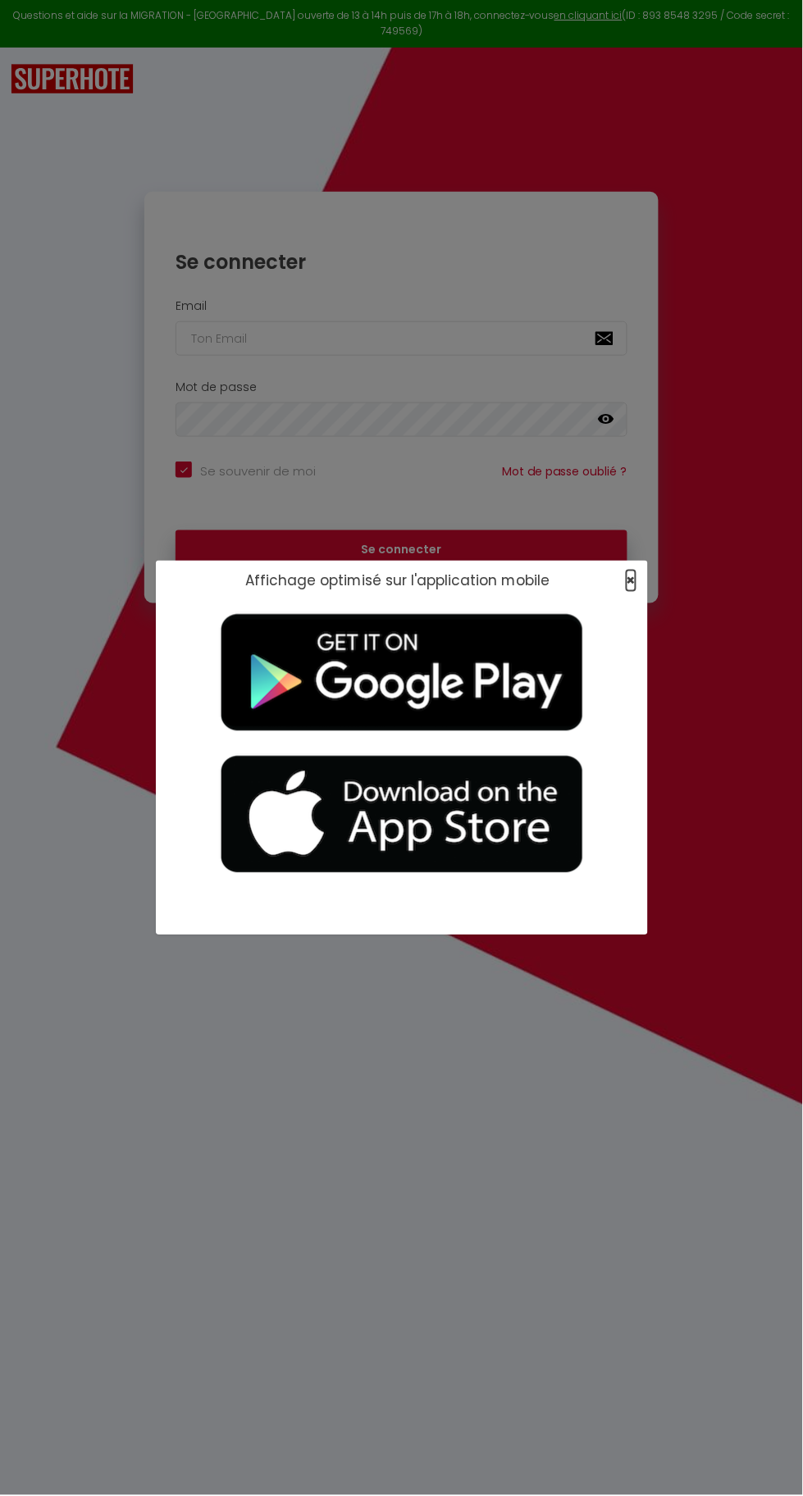
click at [630, 581] on span "×" at bounding box center [630, 581] width 9 height 20
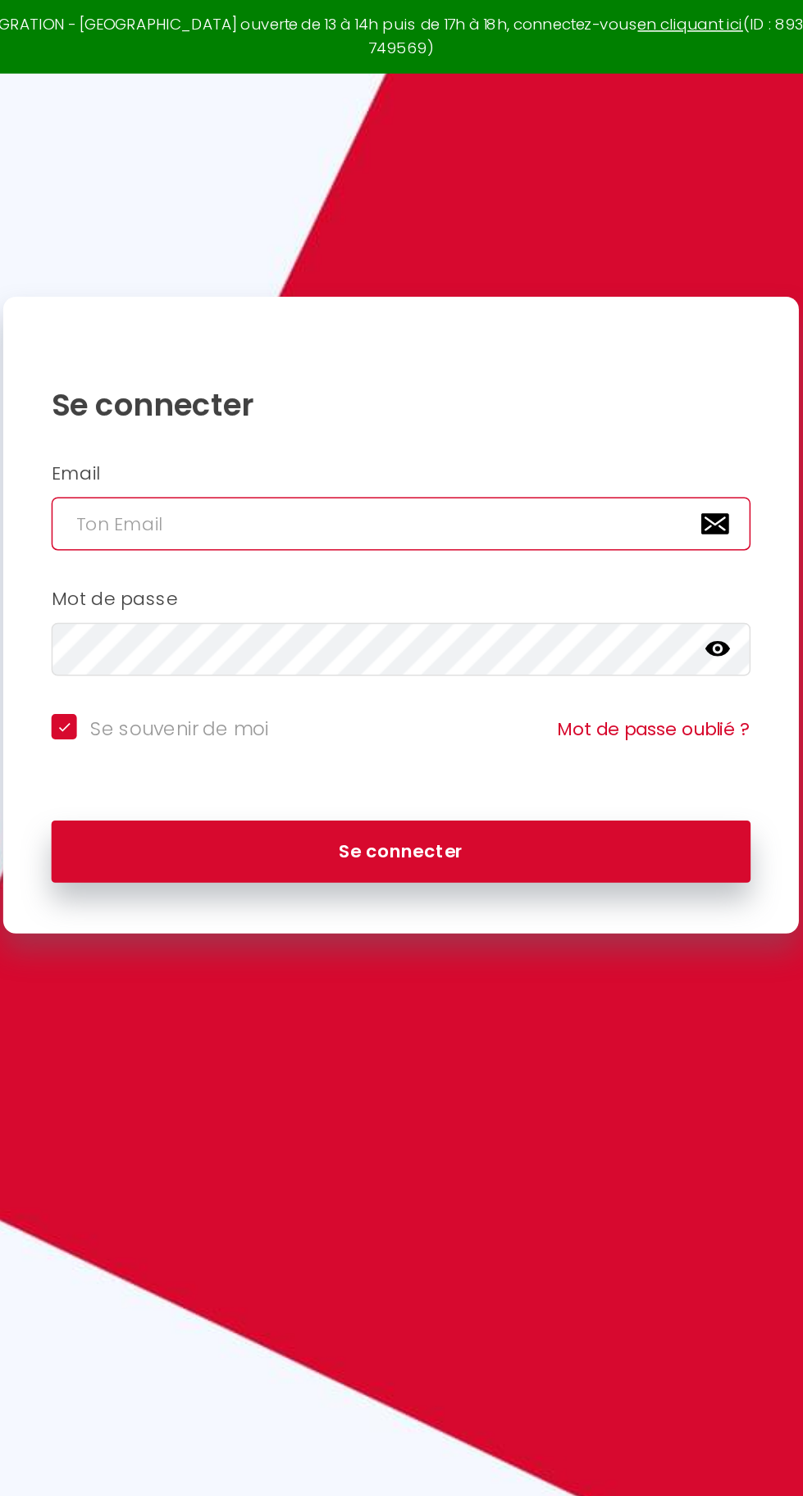
click at [275, 330] on input "email" at bounding box center [400, 338] width 451 height 34
type input "[PERSON_NAME][EMAIL_ADDRESS][DOMAIN_NAME]"
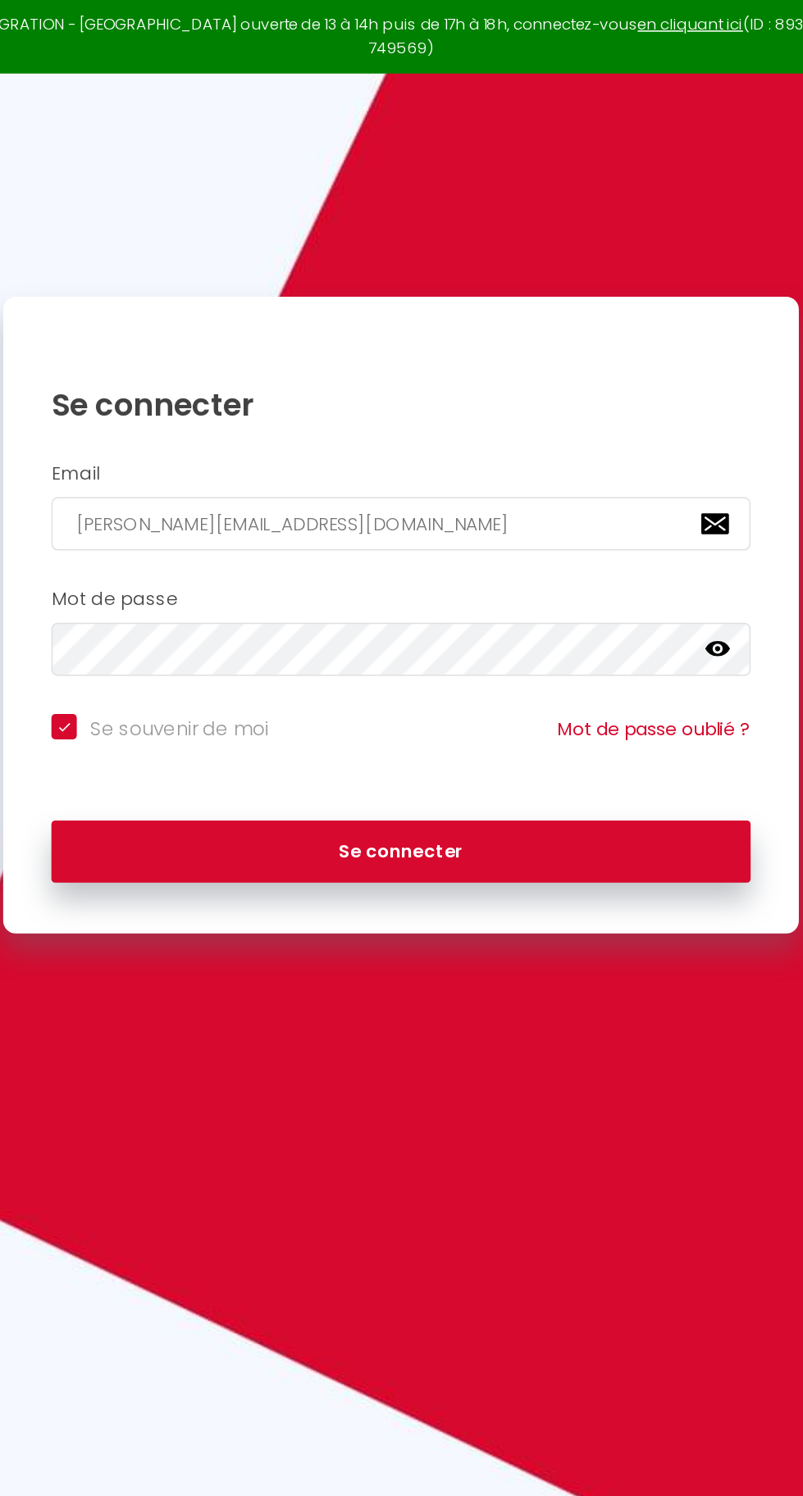
click at [175, 530] on button "Se connecter" at bounding box center [400, 550] width 451 height 41
checkbox input "true"
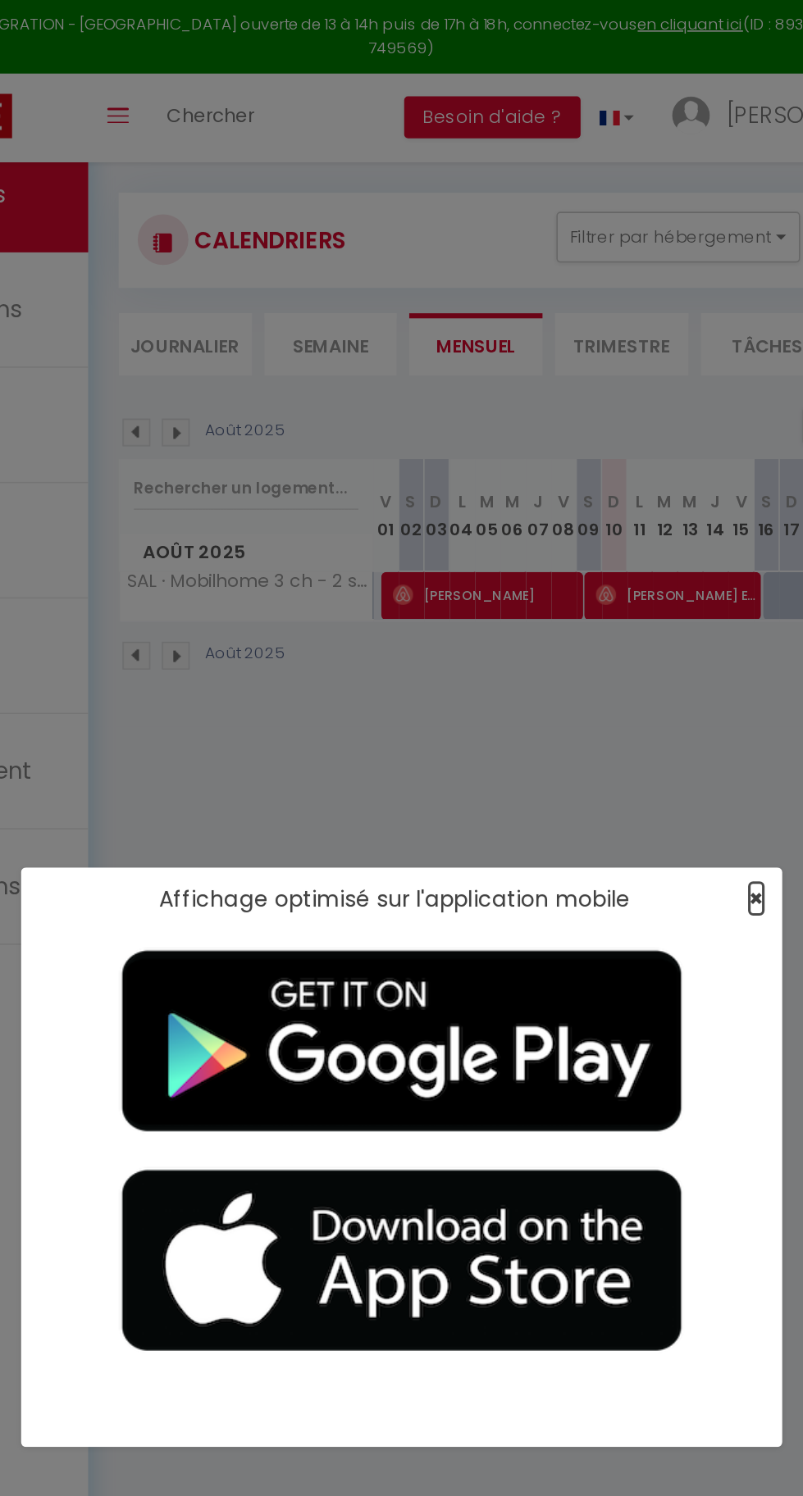
click at [630, 579] on span "×" at bounding box center [630, 581] width 9 height 20
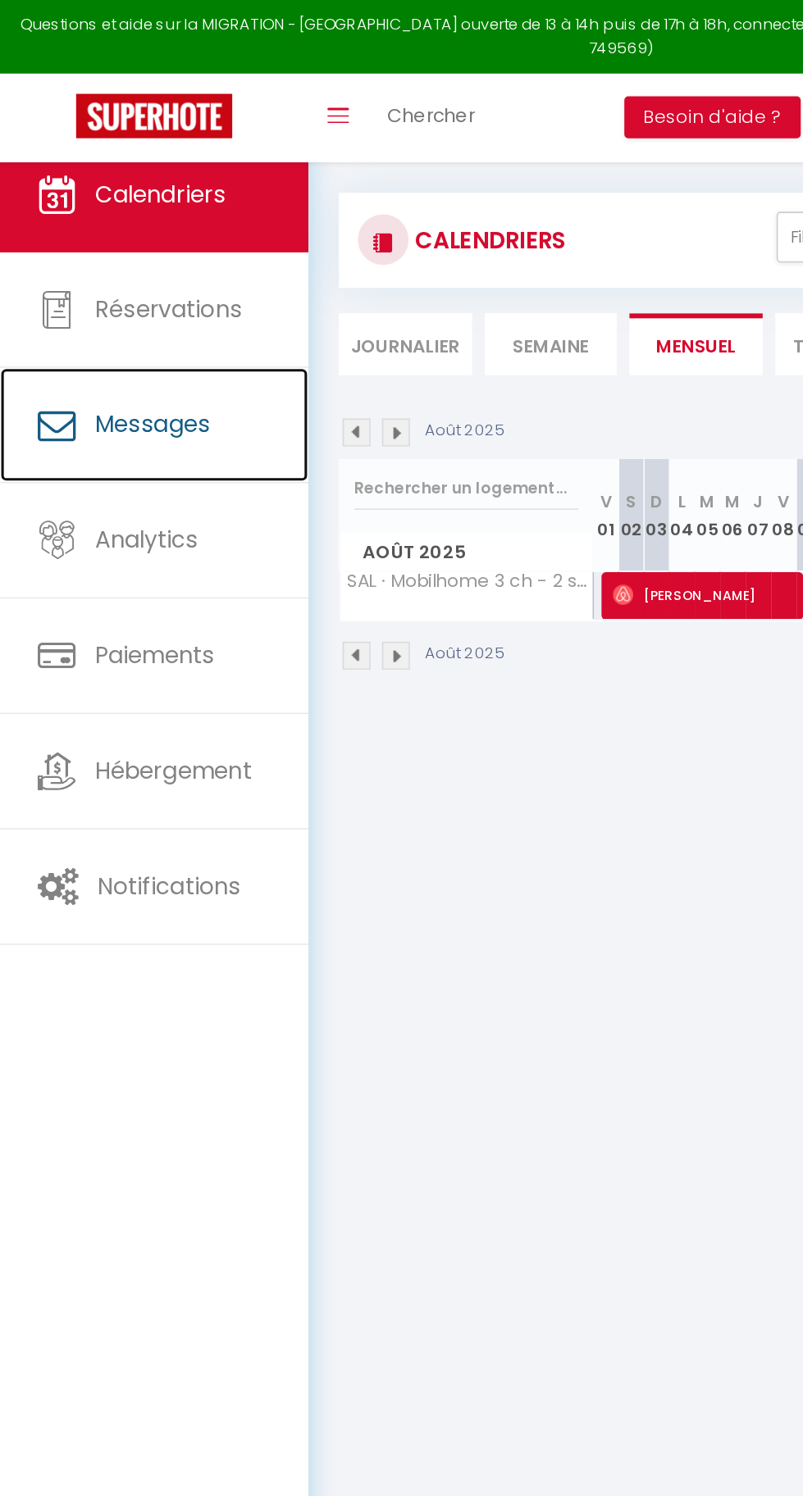
click at [96, 281] on span "Messages" at bounding box center [98, 274] width 75 height 20
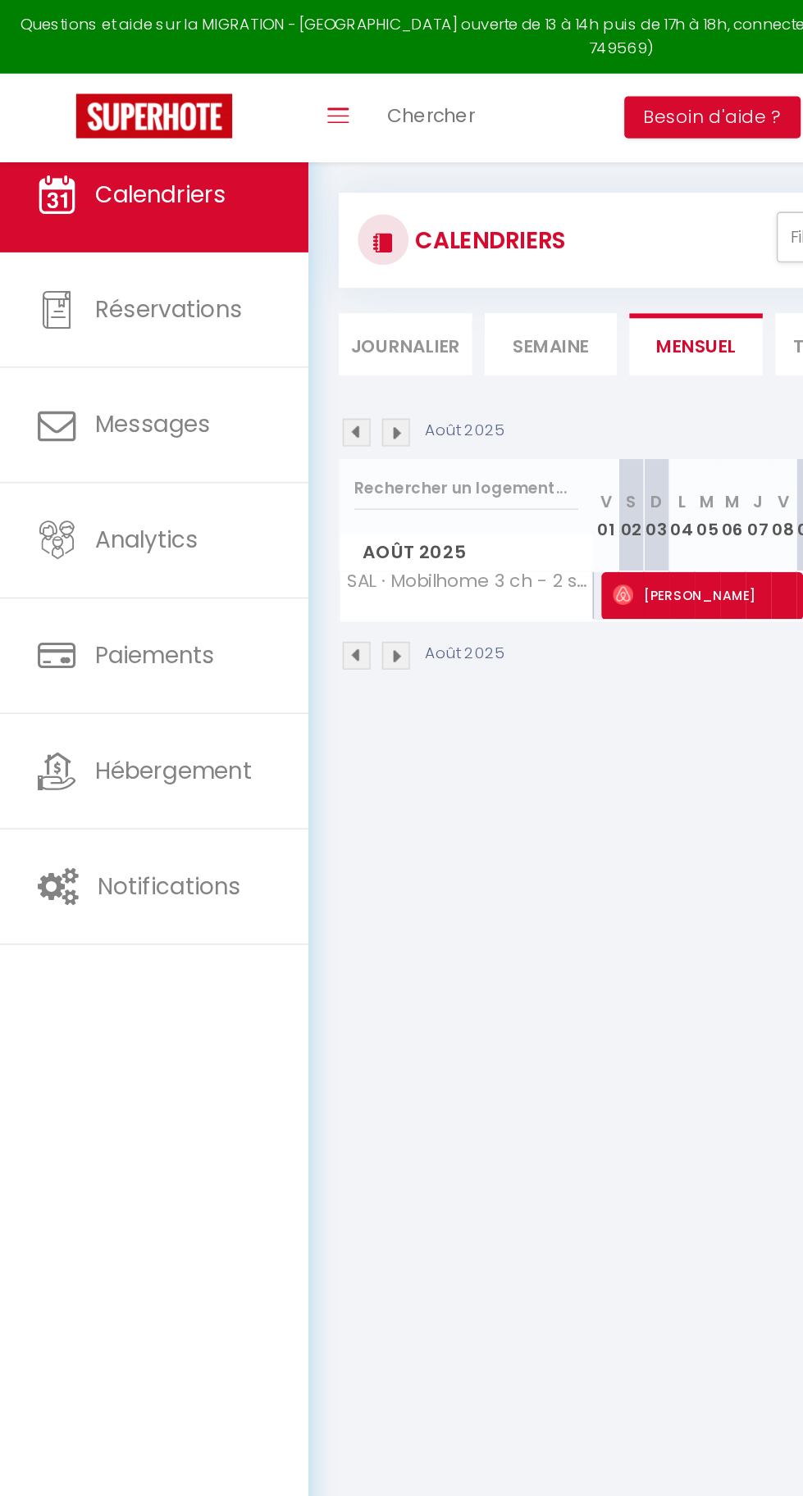
select select "message"
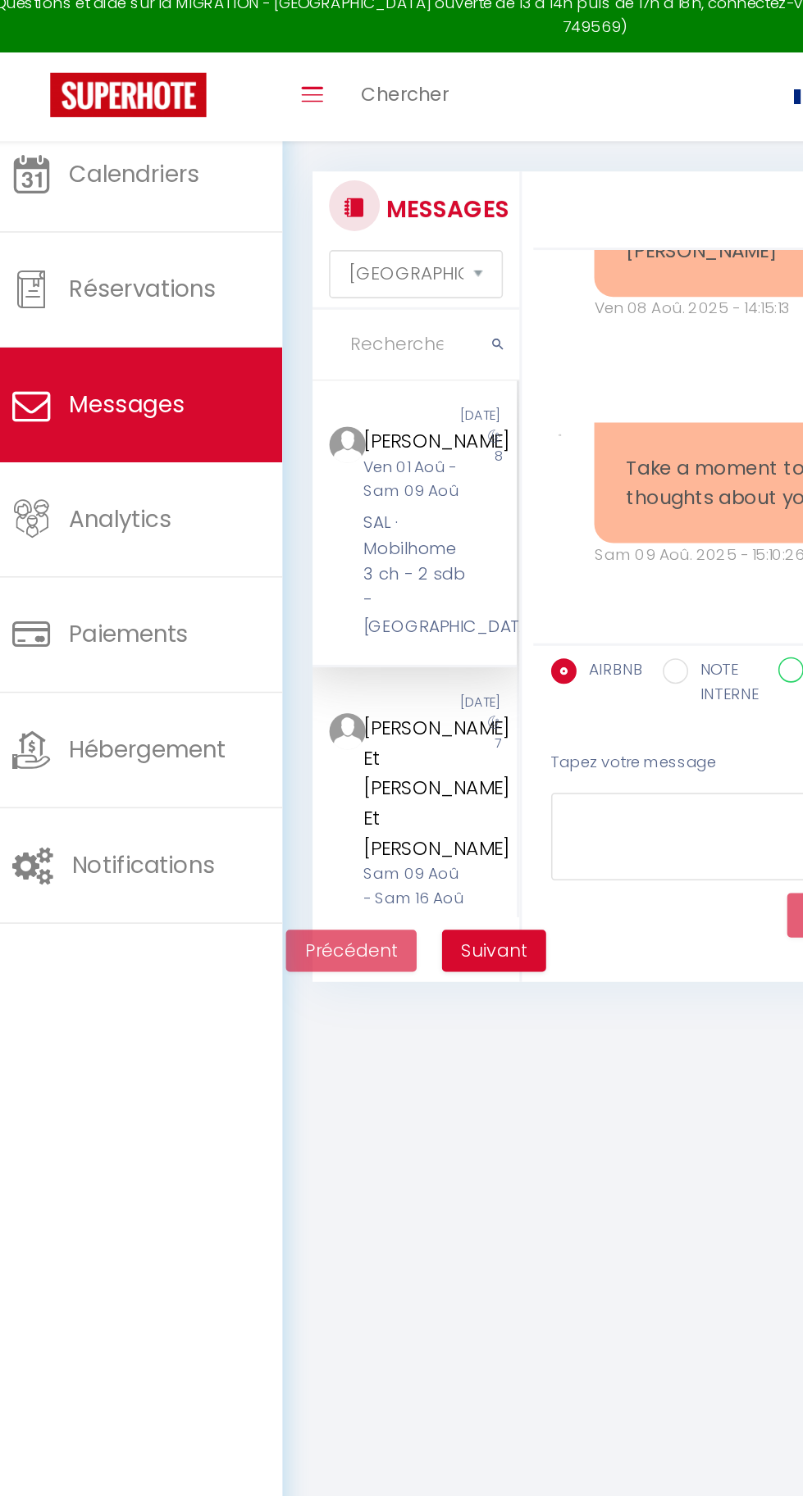
click at [309, 557] on div "[PERSON_NAME] Et [PERSON_NAME] Et [PERSON_NAME]" at bounding box center [285, 523] width 66 height 97
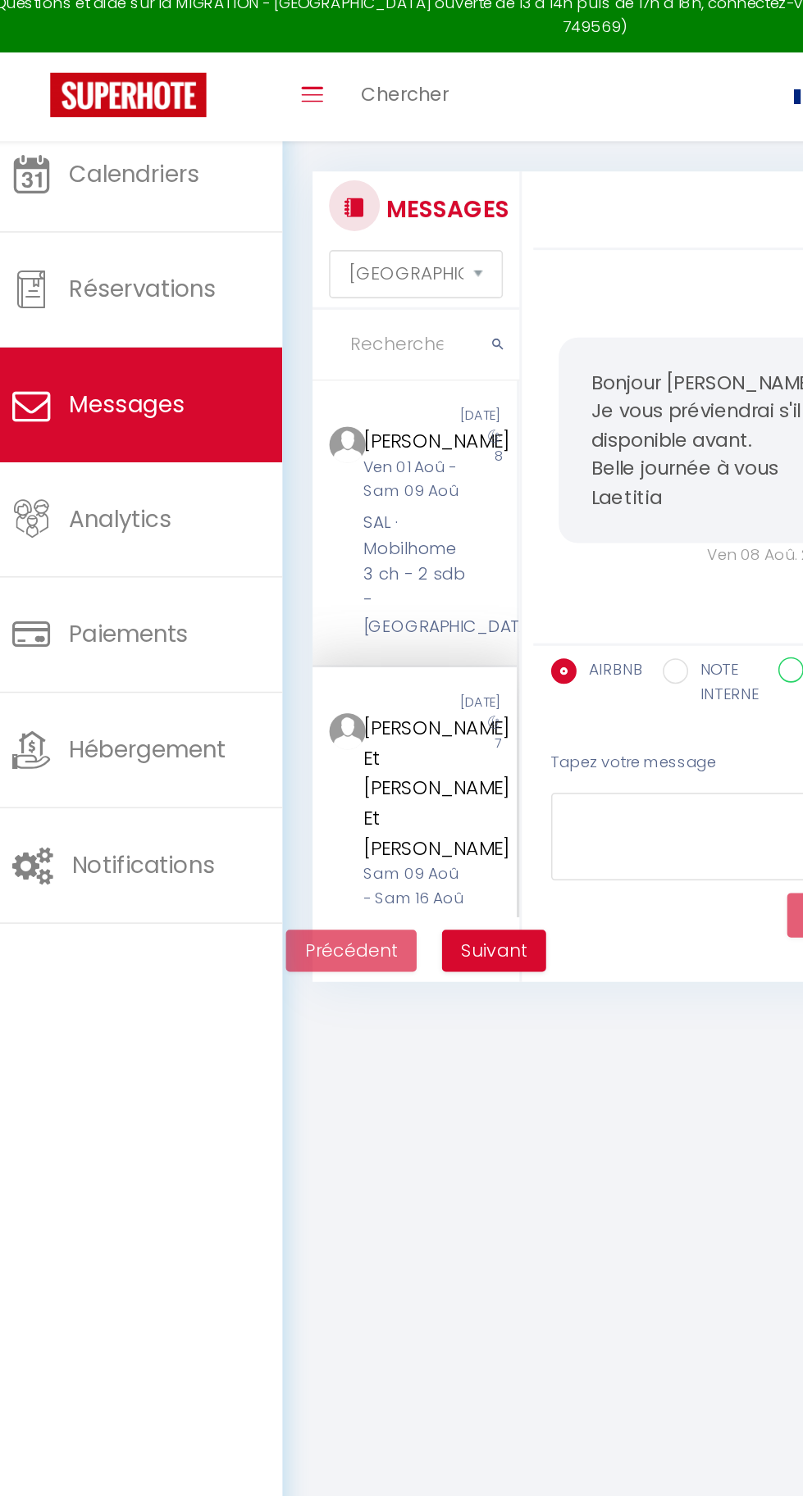
scroll to position [6049, 0]
